Goal: Check status: Check status

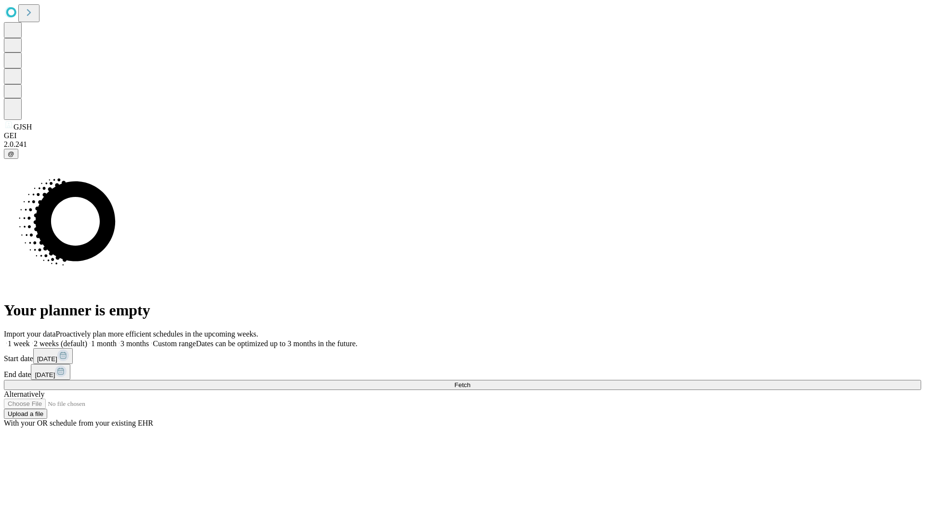
click at [470, 381] on span "Fetch" at bounding box center [462, 384] width 16 height 7
